Goal: Information Seeking & Learning: Learn about a topic

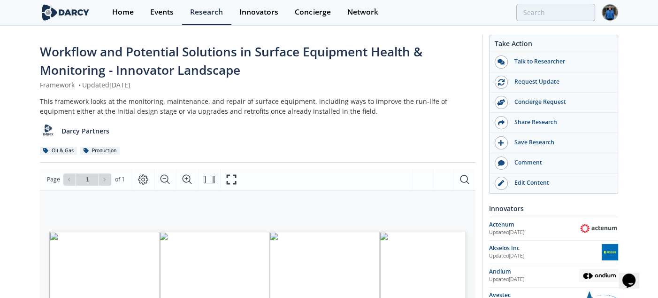
click at [126, 106] on div "This framework looks at the monitoring, maintenance, and repair of surface equi…" at bounding box center [258, 106] width 436 height 20
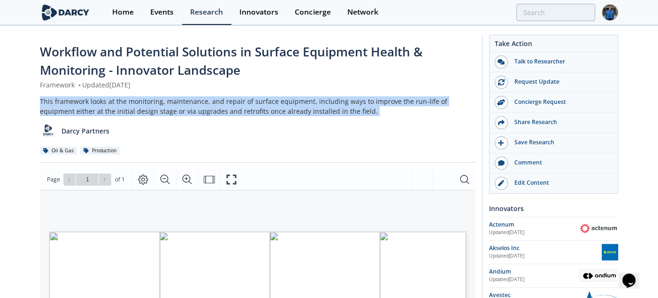
click at [126, 106] on div "This framework looks at the monitoring, maintenance, and repair of surface equi…" at bounding box center [258, 106] width 436 height 20
click at [172, 105] on div "This framework looks at the monitoring, maintenance, and repair of surface equi…" at bounding box center [258, 106] width 436 height 20
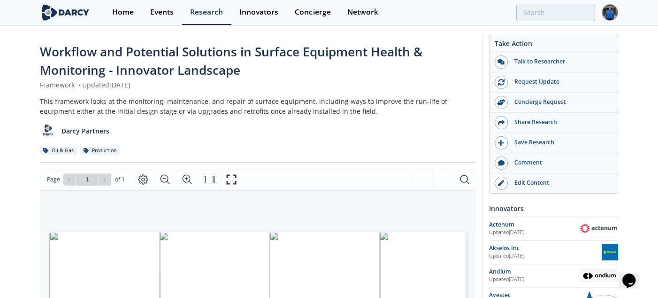
click at [214, 95] on div "Workflow and Potential Solutions in Surface Equipment Health & Monitoring - Inn…" at bounding box center [258, 103] width 436 height 120
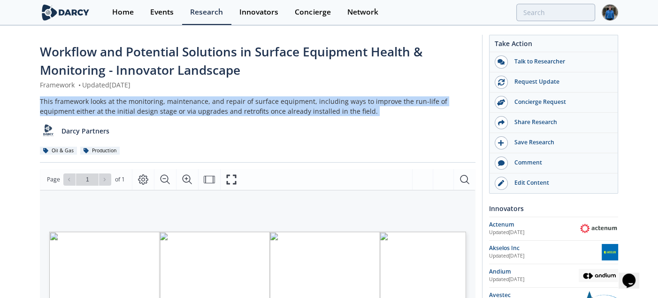
click at [214, 95] on div "Workflow and Potential Solutions in Surface Equipment Health & Monitoring - Inn…" at bounding box center [258, 103] width 436 height 120
click at [230, 99] on div "This framework looks at the monitoring, maintenance, and repair of surface equi…" at bounding box center [258, 106] width 436 height 20
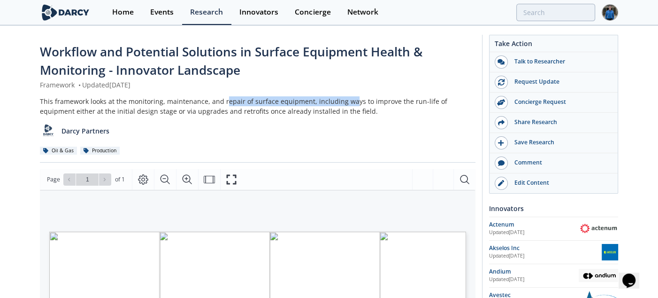
drag, startPoint x: 224, startPoint y: 99, endPoint x: 348, endPoint y: 108, distance: 125.2
click at [348, 108] on div "This framework looks at the monitoring, maintenance, and repair of surface equi…" at bounding box center [258, 106] width 436 height 20
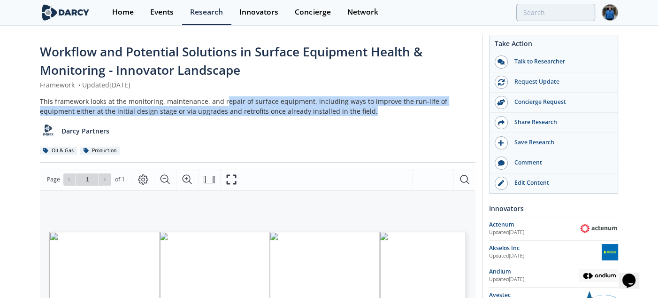
click at [348, 108] on div "This framework looks at the monitoring, maintenance, and repair of surface equi…" at bounding box center [258, 106] width 436 height 20
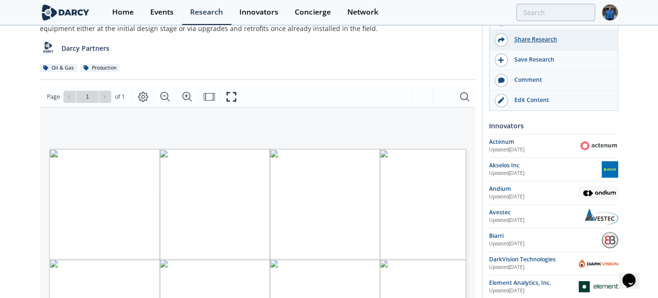
scroll to position [83, 0]
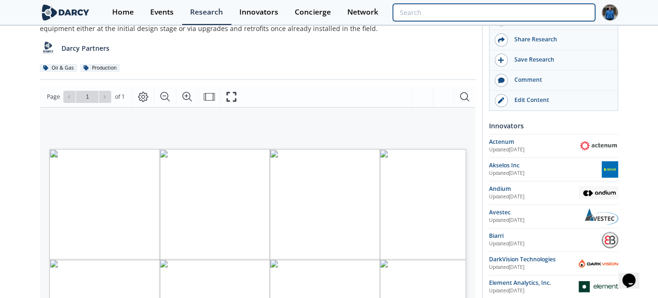
click at [552, 12] on input "search" at bounding box center [494, 12] width 202 height 17
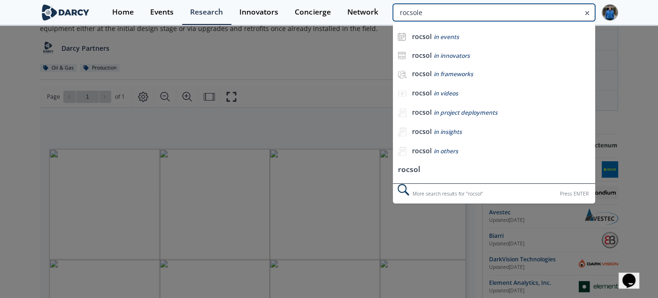
type input "rocsole"
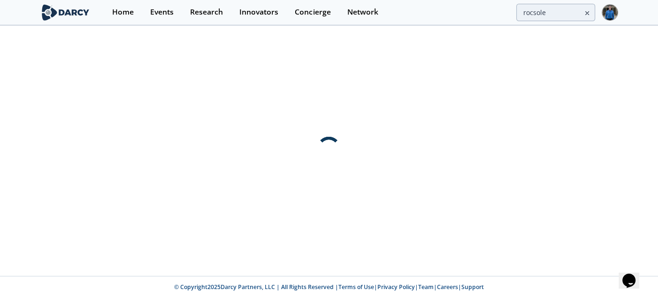
scroll to position [0, 0]
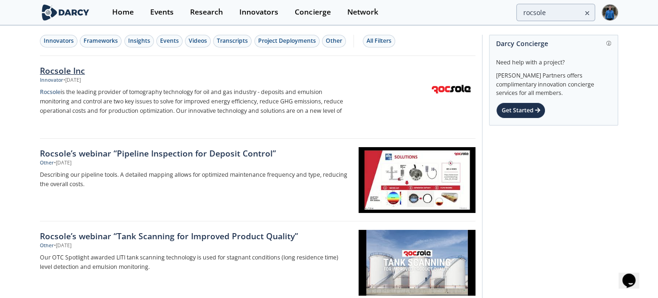
click at [74, 71] on div "Rocsole Inc" at bounding box center [195, 70] width 311 height 12
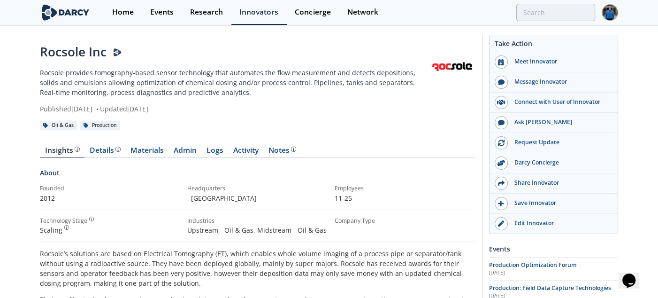
click at [146, 149] on link "Materials" at bounding box center [146, 151] width 43 height 11
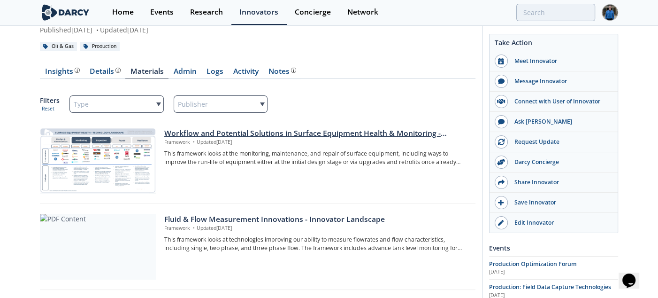
scroll to position [78, 0]
click at [262, 132] on div "Workflow and Potential Solutions in Surface Equipment Health & Monitoring - Inn…" at bounding box center [316, 133] width 305 height 11
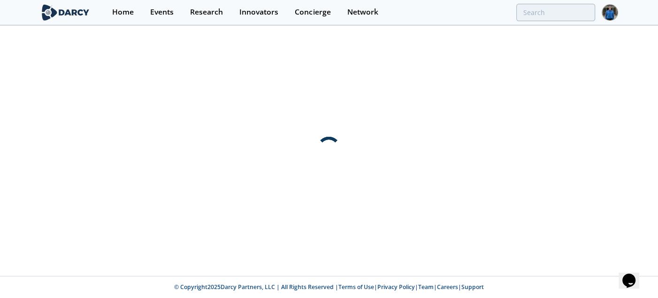
scroll to position [0, 0]
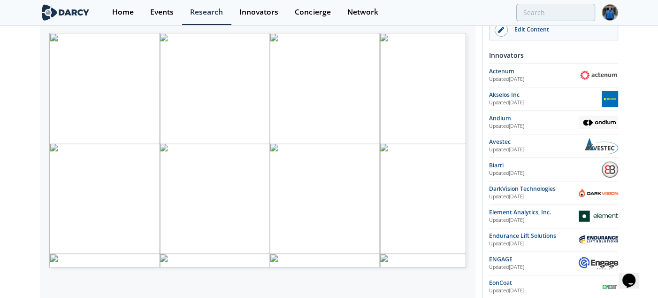
scroll to position [198, 0]
click at [530, 35] on link "Edit Content" at bounding box center [554, 31] width 128 height 20
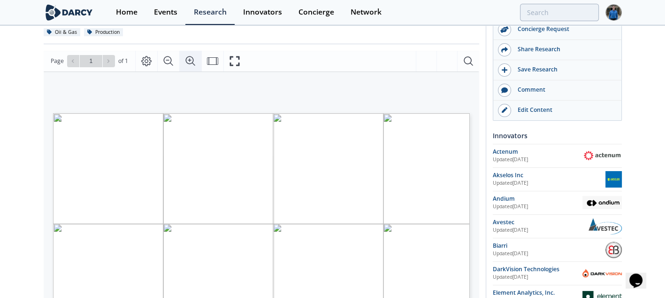
scroll to position [114, 0]
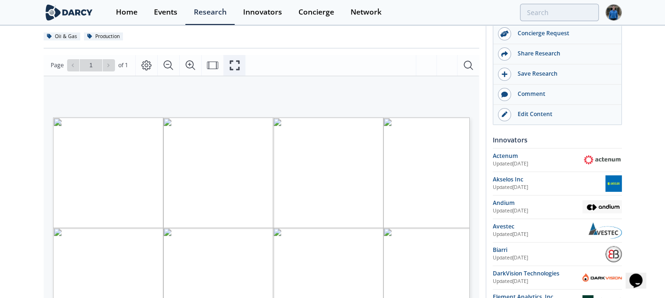
click at [238, 64] on icon "Fullscreen" at bounding box center [234, 65] width 11 height 11
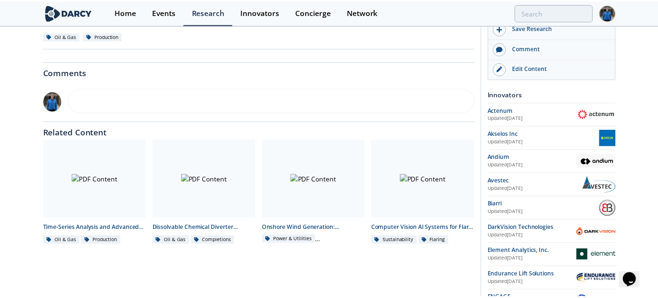
scroll to position [0, 0]
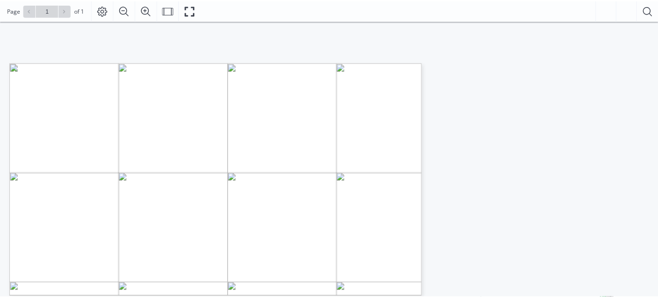
scroll to position [173, 0]
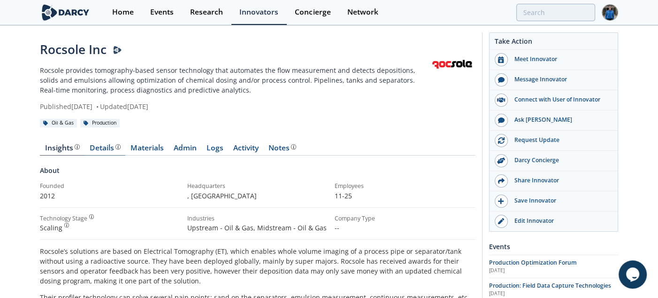
click at [101, 149] on div "Details" at bounding box center [105, 148] width 31 height 8
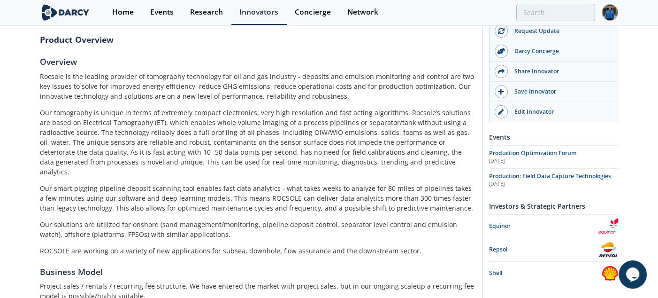
scroll to position [141, 0]
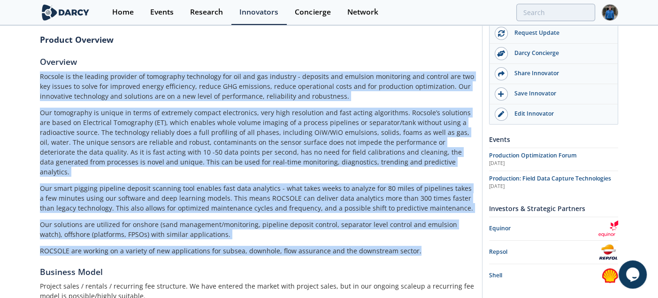
drag, startPoint x: 36, startPoint y: 76, endPoint x: 413, endPoint y: 236, distance: 409.6
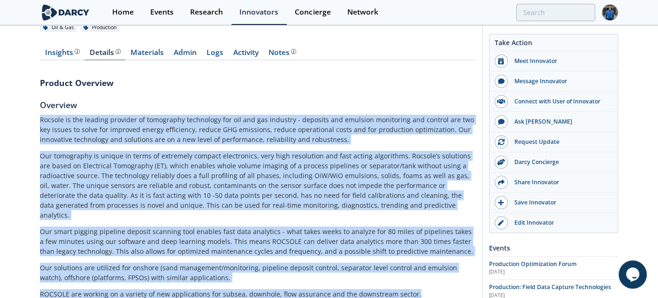
scroll to position [62, 0]
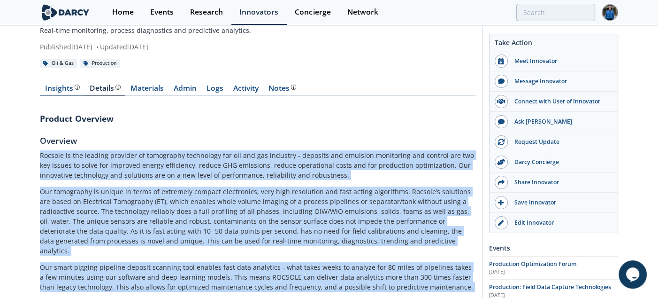
click at [46, 85] on div "Insights" at bounding box center [62, 89] width 35 height 8
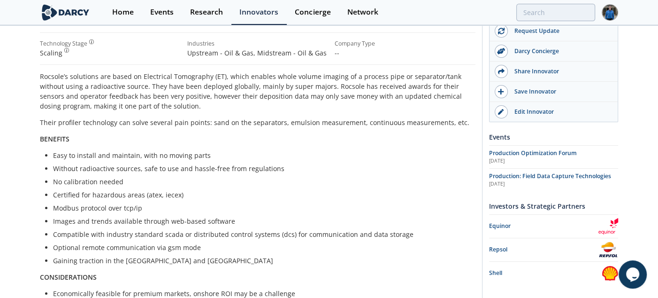
scroll to position [177, 0]
click at [202, 102] on p "Rocsole’s solutions are based on Electrical Tomography (ET), which enables whol…" at bounding box center [258, 90] width 436 height 39
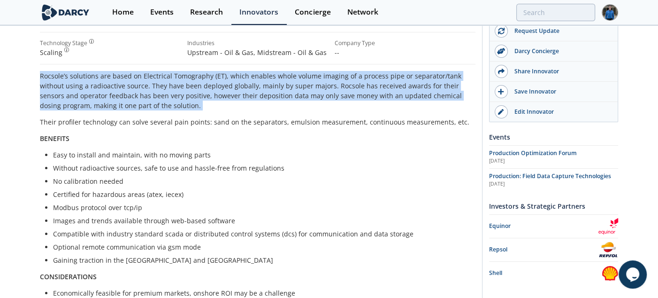
click at [202, 102] on p "Rocsole’s solutions are based on Electrical Tomography (ET), which enables whol…" at bounding box center [258, 90] width 436 height 39
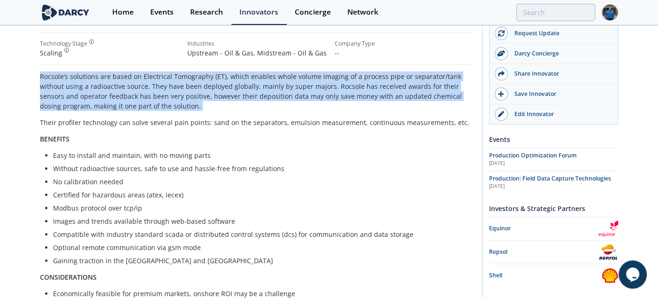
click at [210, 104] on p "Rocsole’s solutions are based on Electrical Tomography (ET), which enables whol…" at bounding box center [258, 90] width 436 height 39
drag, startPoint x: 148, startPoint y: 79, endPoint x: 227, endPoint y: 106, distance: 82.9
click at [227, 106] on p "Rocsole’s solutions are based on Electrical Tomography (ET), which enables whol…" at bounding box center [258, 91] width 436 height 39
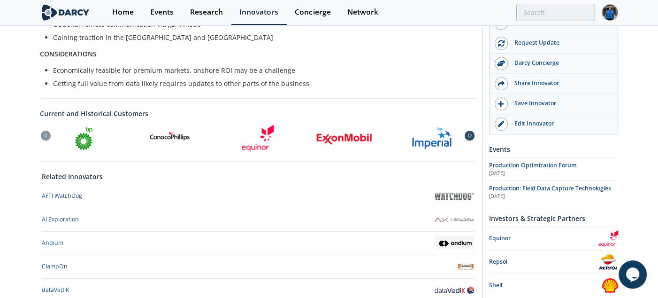
click at [473, 136] on icon at bounding box center [469, 135] width 11 height 4
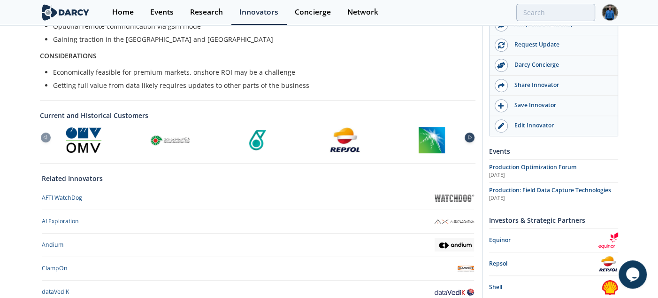
click at [473, 136] on icon at bounding box center [469, 137] width 11 height 4
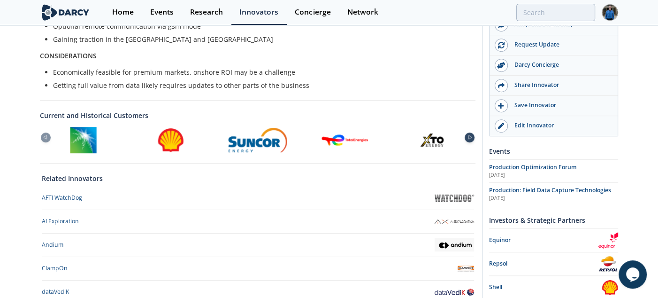
scroll to position [398, 0]
